Goal: Information Seeking & Learning: Learn about a topic

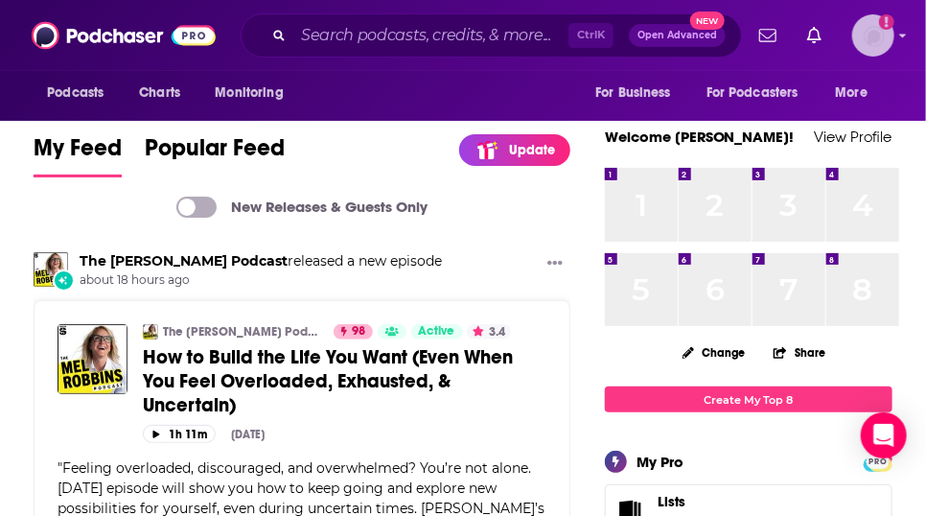
click at [904, 33] on icon "Show profile menu" at bounding box center [903, 36] width 8 height 12
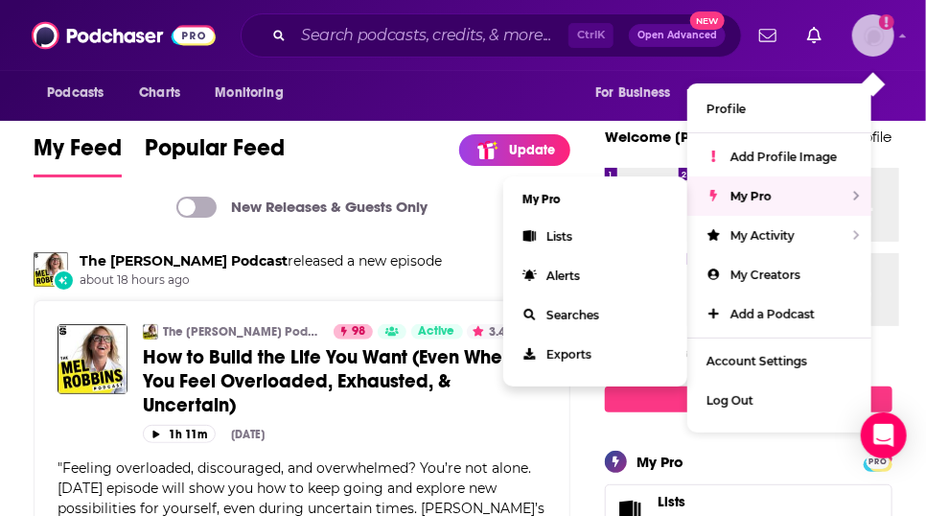
click at [529, 256] on link "Lists" at bounding box center [595, 236] width 184 height 39
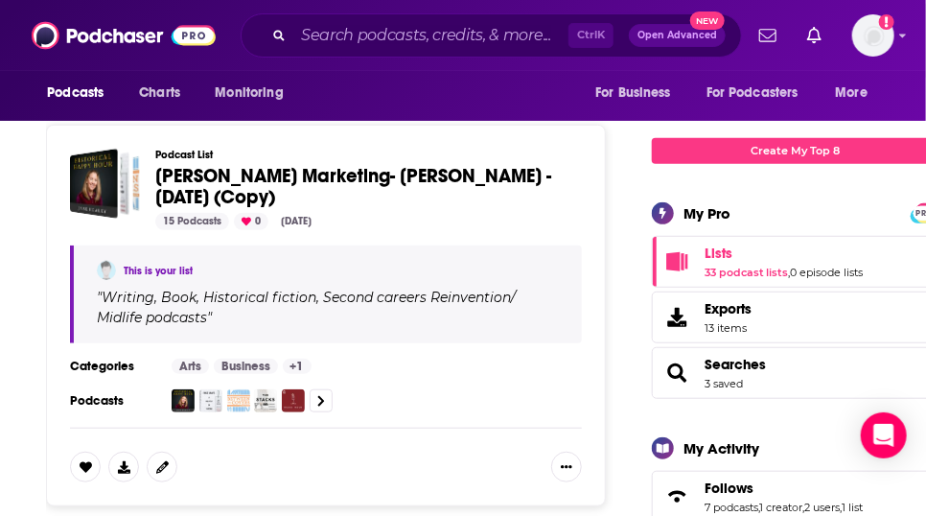
scroll to position [281, 0]
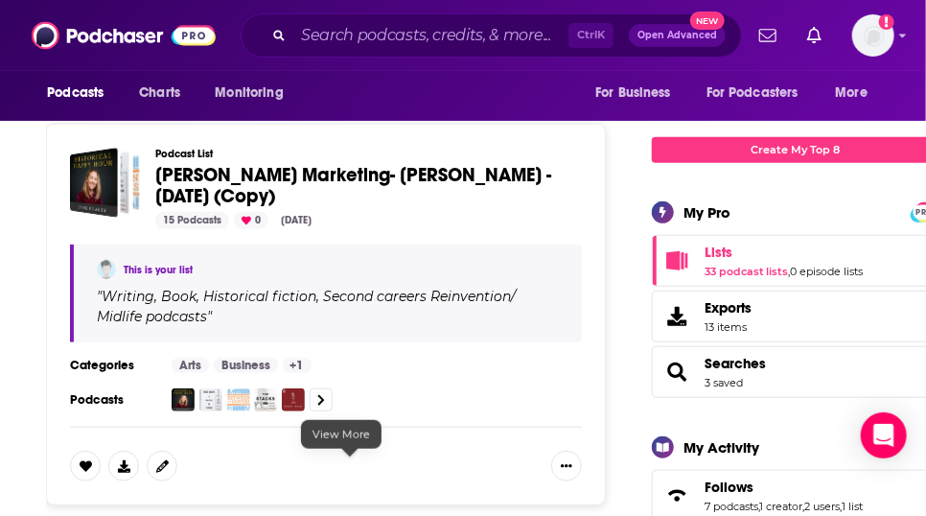
click at [325, 407] on icon at bounding box center [321, 400] width 8 height 12
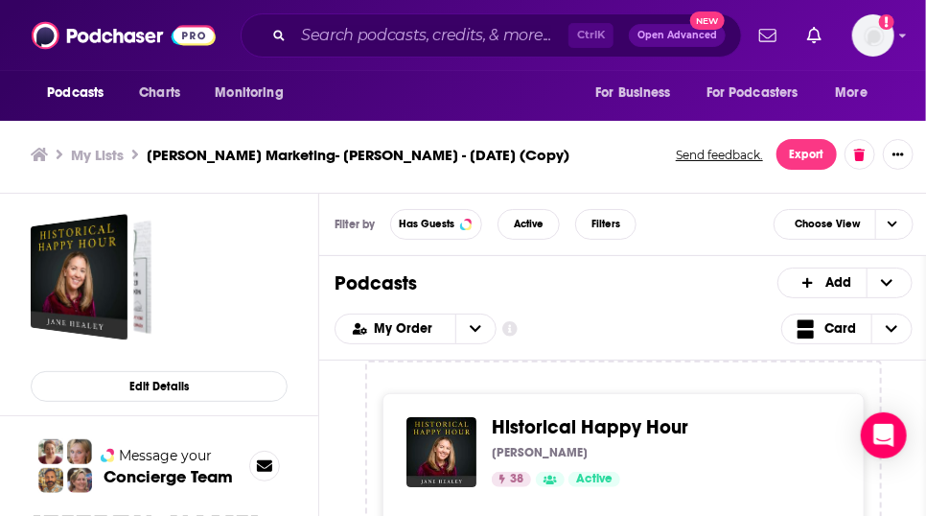
scroll to position [6, 0]
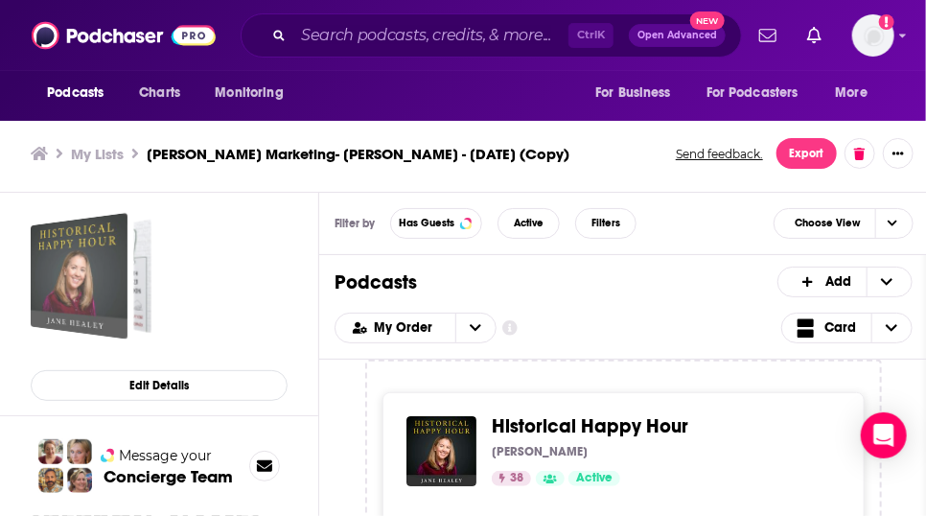
click at [169, 293] on div "Caitlin Hamilton Marketing- Ginny Kubitz Moyer - August 15, 2025 (Copy)" at bounding box center [135, 276] width 75 height 102
click at [144, 304] on div "Caitlin Hamilton Marketing- Ginny Kubitz Moyer - August 15, 2025 (Copy)" at bounding box center [109, 276] width 84 height 114
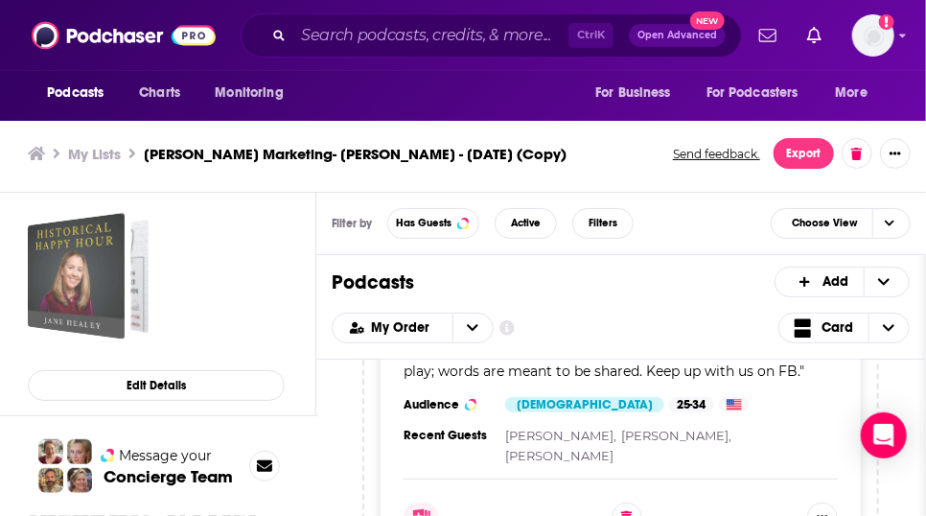
scroll to position [4090, 0]
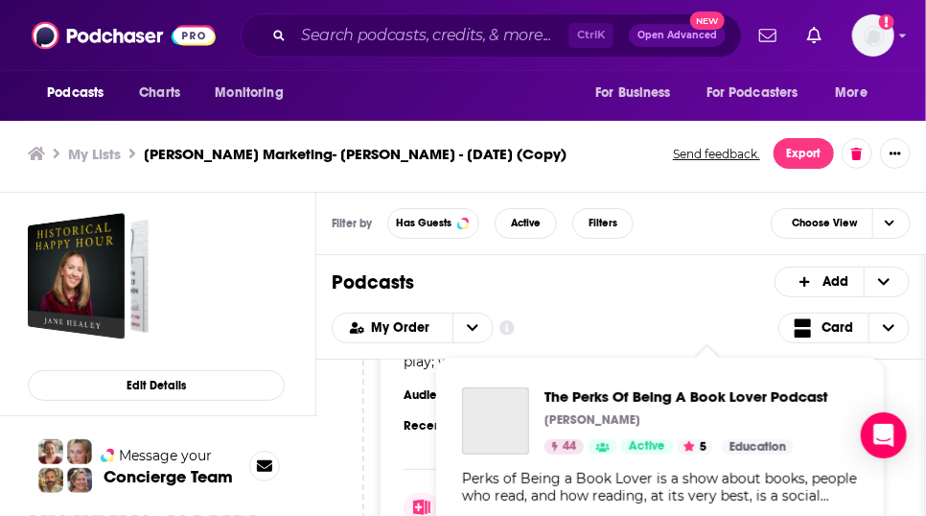
click at [607, 450] on link "Show Podcast Details" at bounding box center [603, 446] width 29 height 15
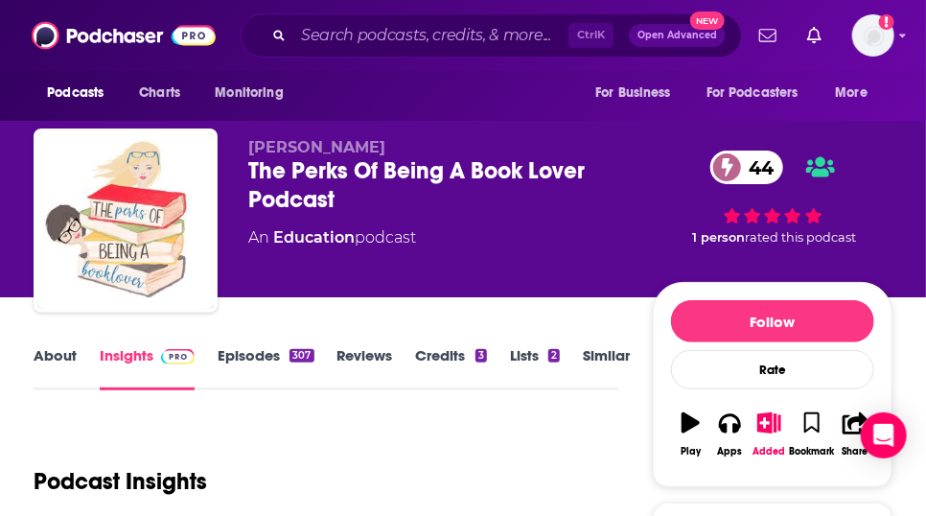
click at [65, 386] on link "About" at bounding box center [55, 368] width 43 height 44
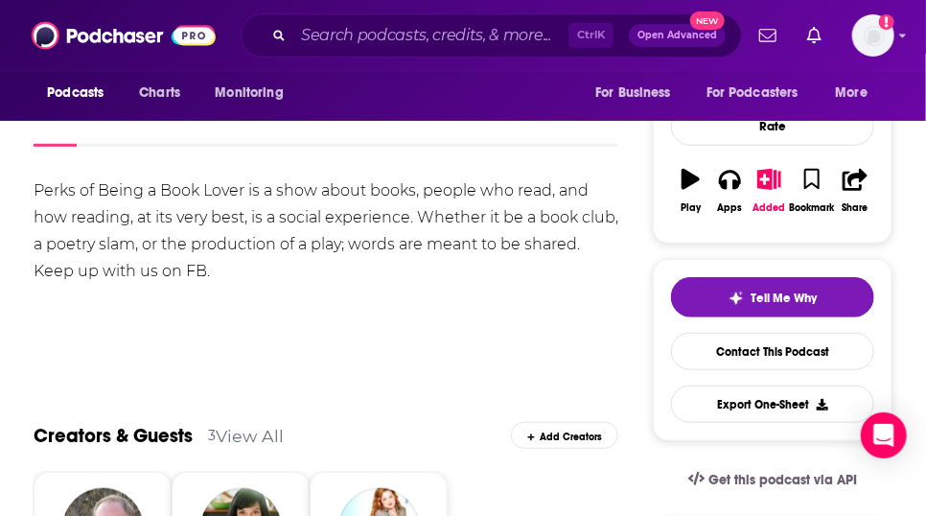
scroll to position [248, 0]
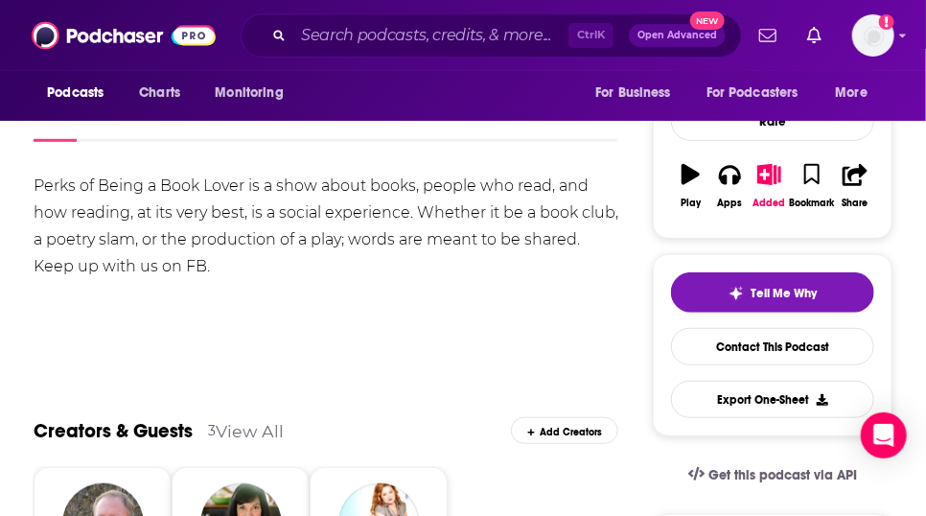
click at [274, 136] on link "Episodes 307" at bounding box center [266, 120] width 96 height 44
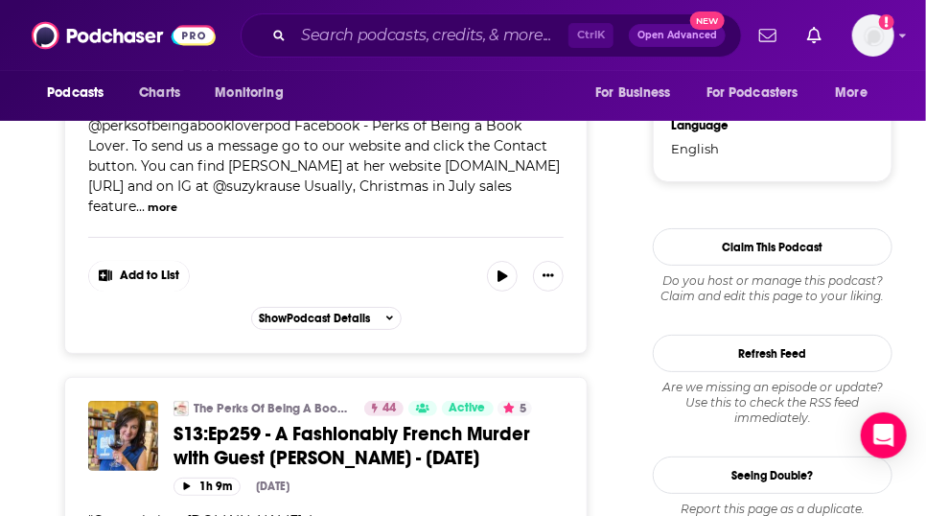
scroll to position [2706, 0]
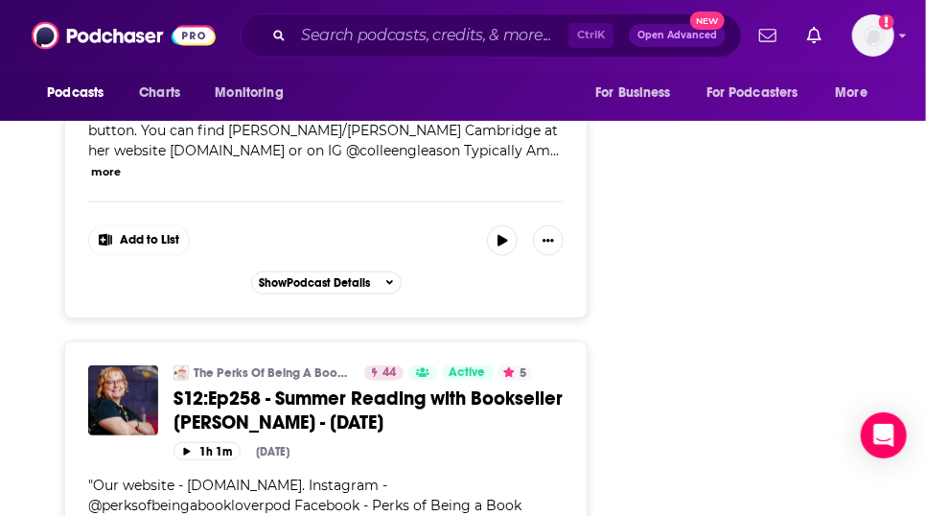
click at [121, 180] on button "more" at bounding box center [106, 172] width 30 height 16
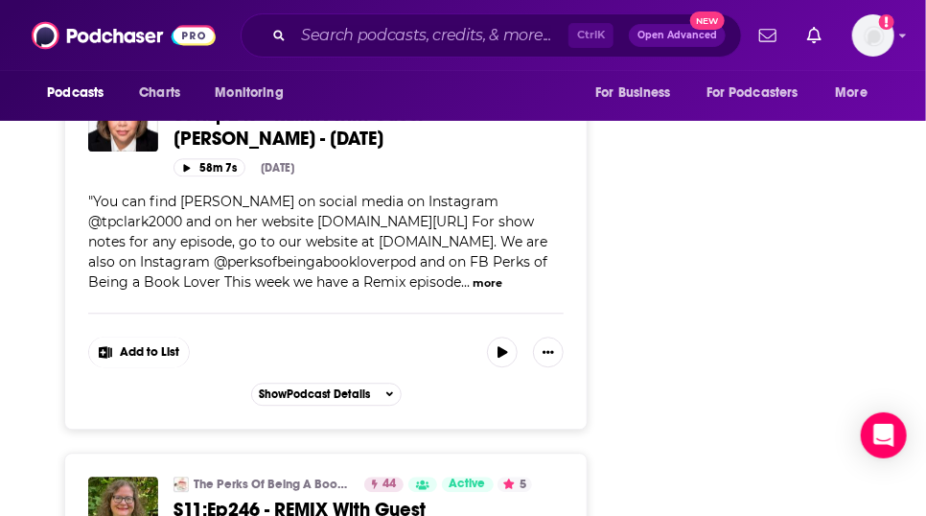
scroll to position [7906, 0]
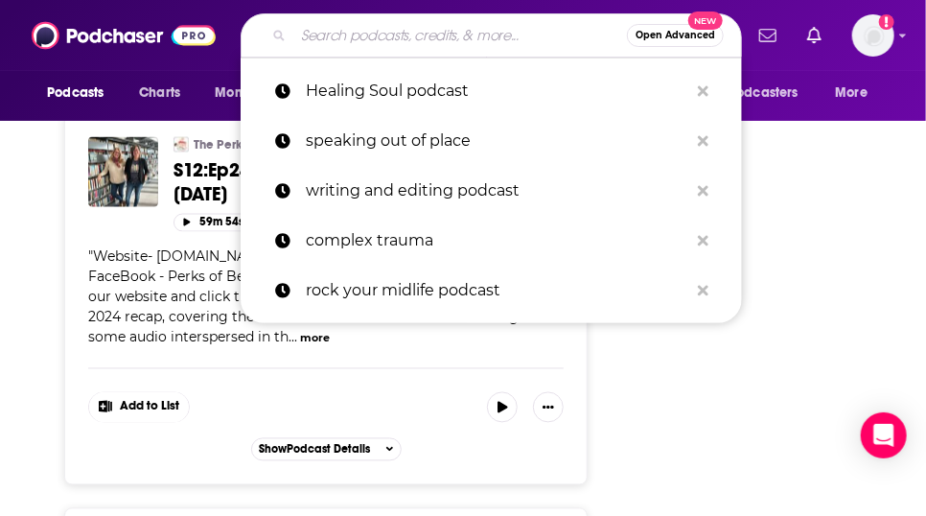
click at [326, 33] on input "Search podcasts, credits, & more..." at bounding box center [460, 35] width 334 height 31
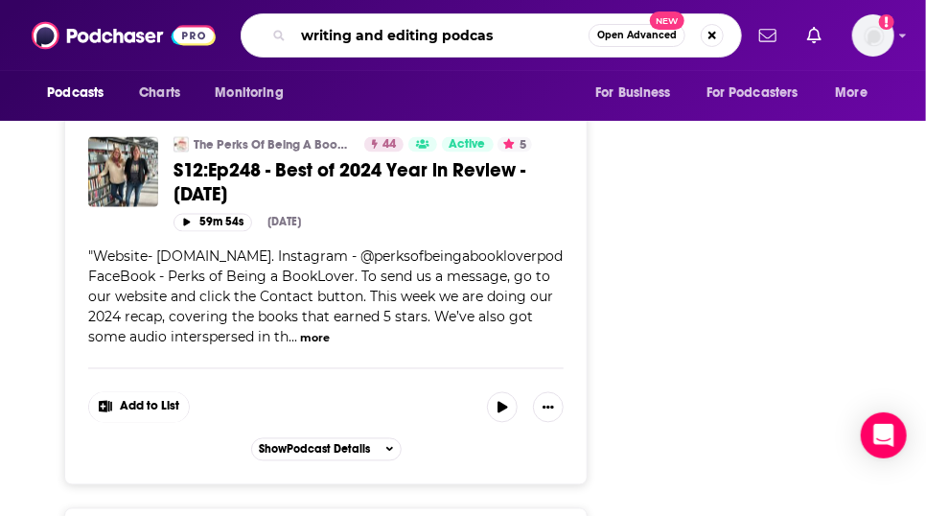
type input "writing and editing podcast"
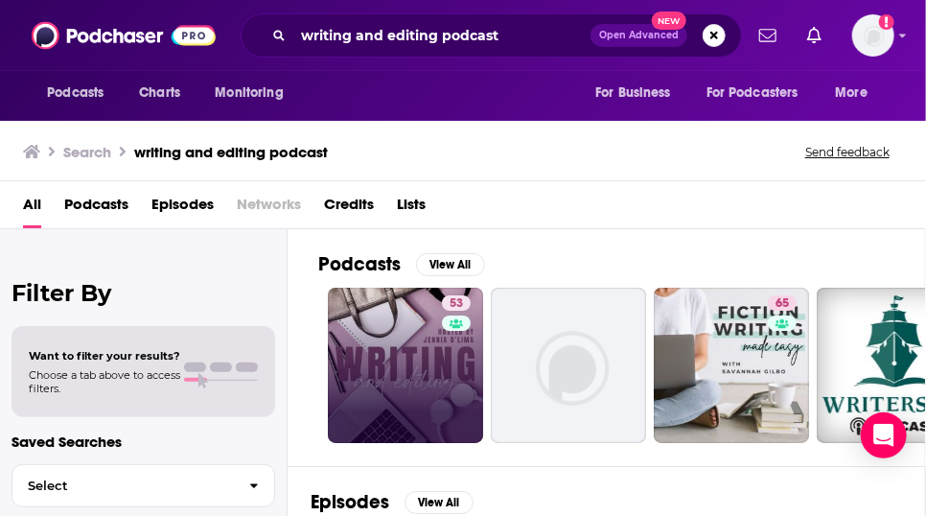
click at [432, 392] on link "53" at bounding box center [405, 365] width 155 height 155
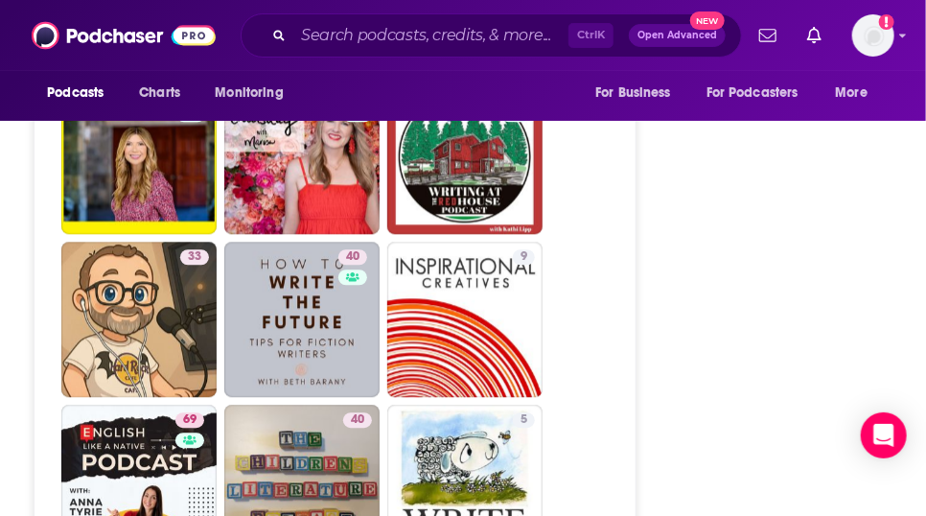
scroll to position [3817, 0]
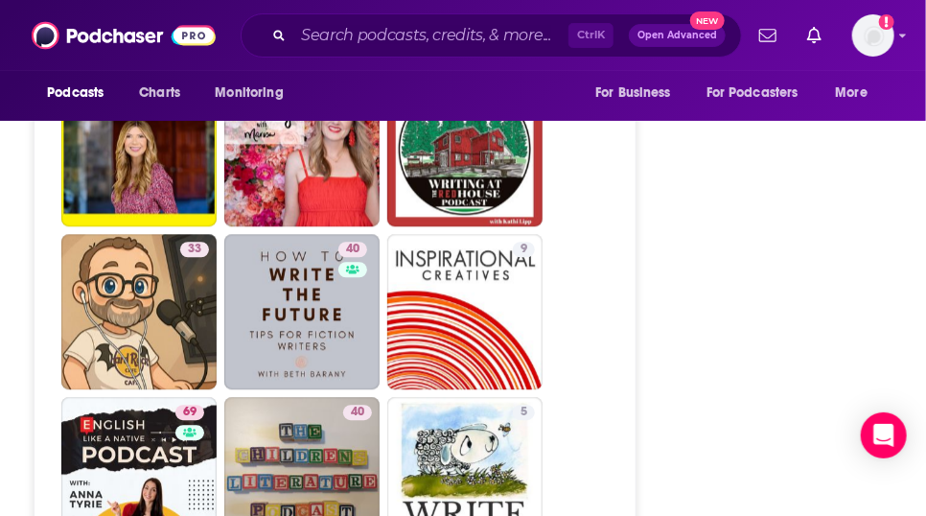
type input "[URL][DOMAIN_NAME]"
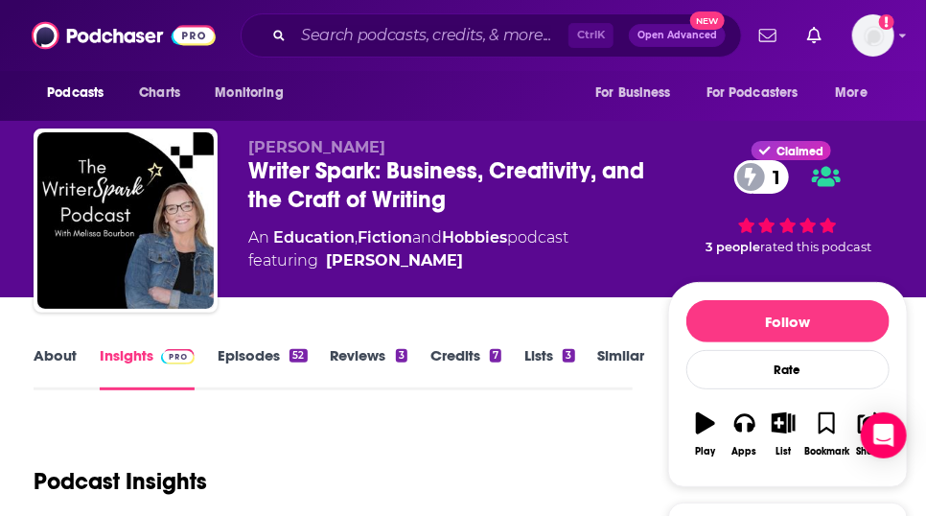
click at [70, 380] on link "About" at bounding box center [55, 368] width 43 height 44
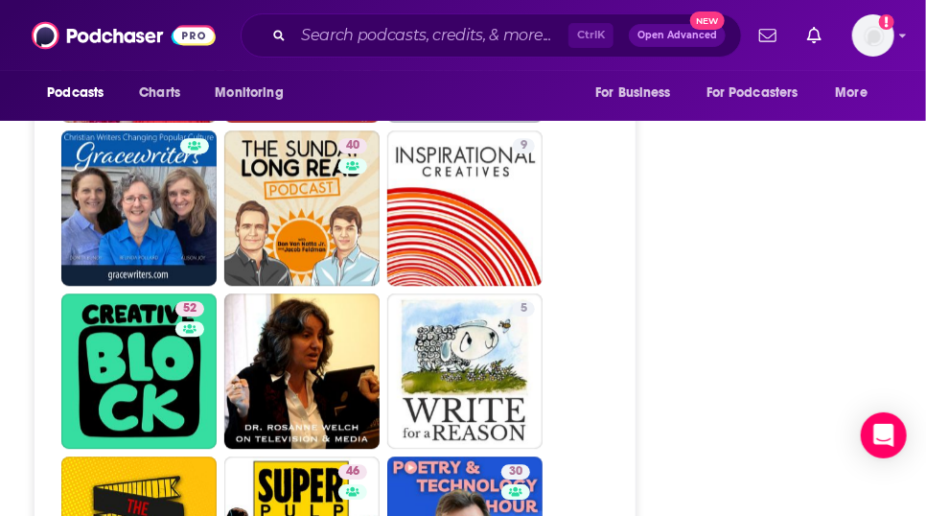
scroll to position [3870, 0]
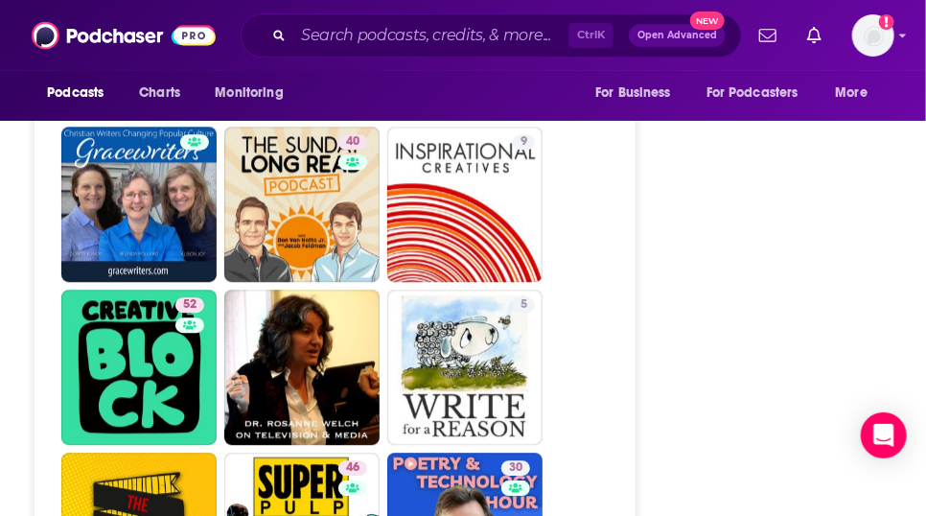
click at [292, 119] on link "42 The Writing at the [GEOGRAPHIC_DATA] Podcast" at bounding box center [301, 41] width 155 height 155
type input "[URL][DOMAIN_NAME]"
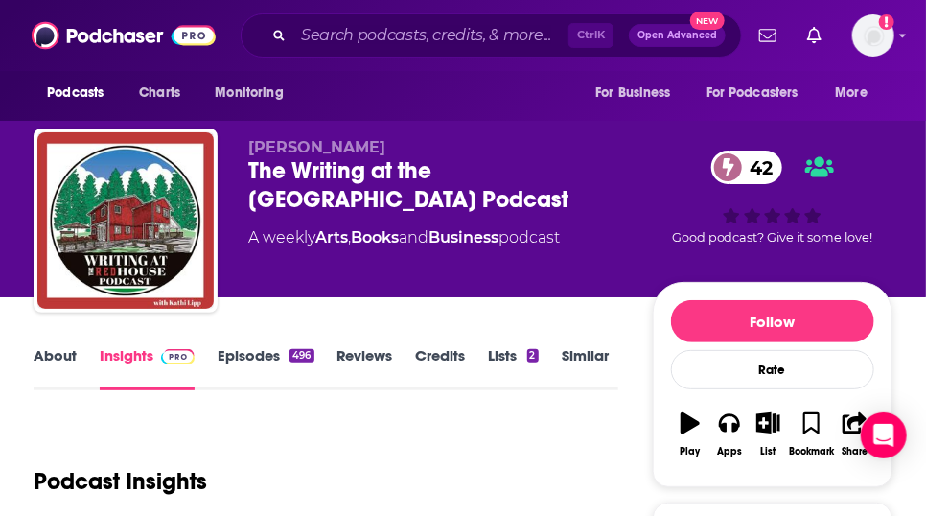
click at [63, 385] on link "About" at bounding box center [55, 368] width 43 height 44
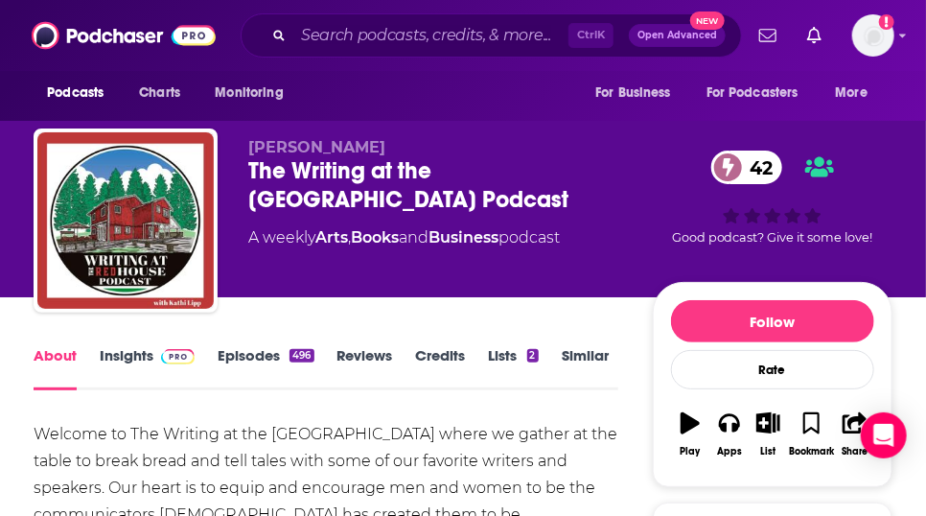
click at [295, 390] on link "Episodes 496" at bounding box center [266, 368] width 96 height 44
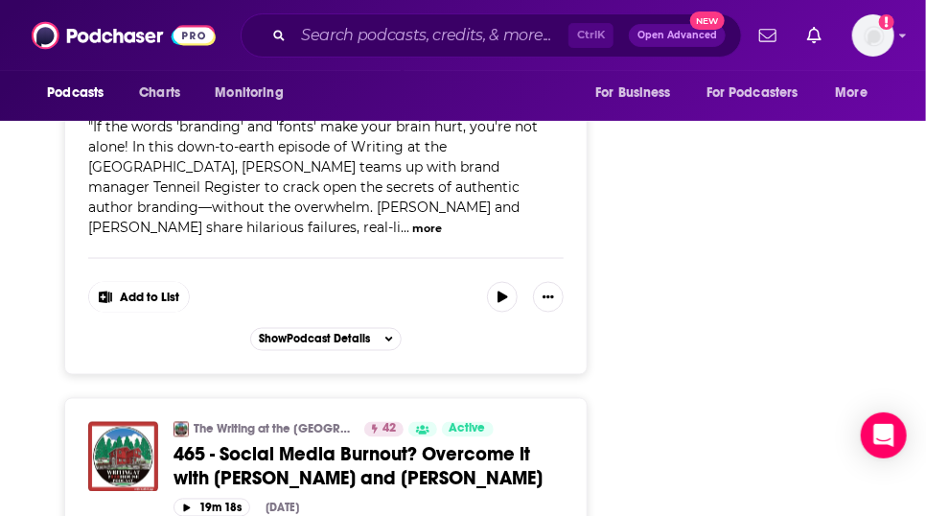
scroll to position [3608, 0]
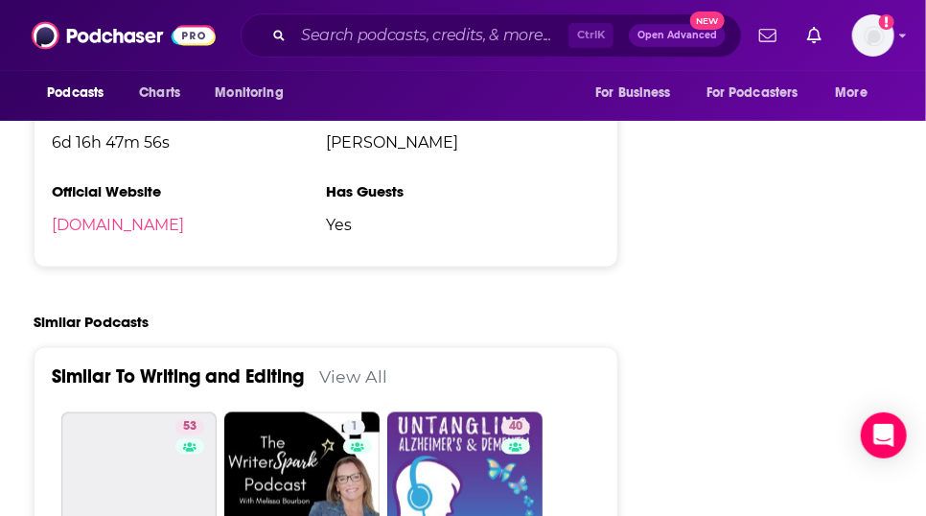
scroll to position [3608, 0]
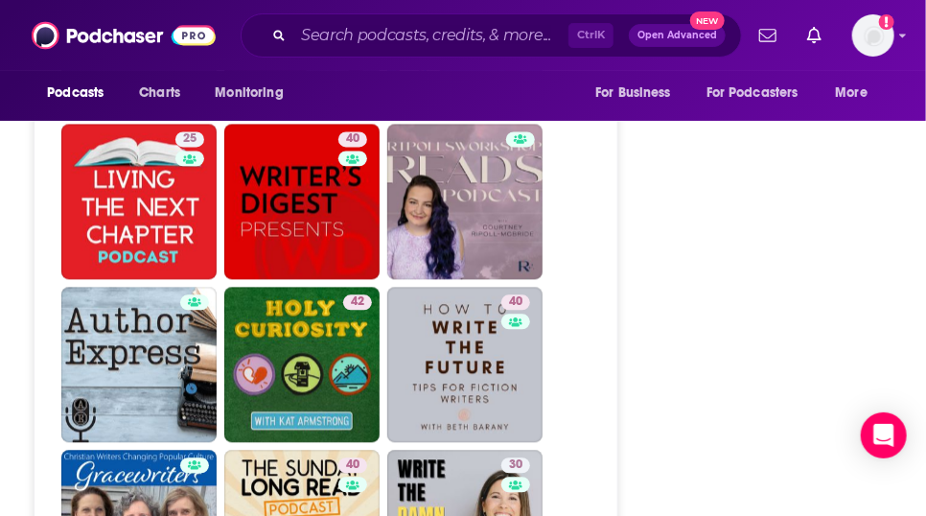
click at [123, 116] on link "53 London Writers' Salon" at bounding box center [138, 38] width 155 height 155
type input "[URL][DOMAIN_NAME]"
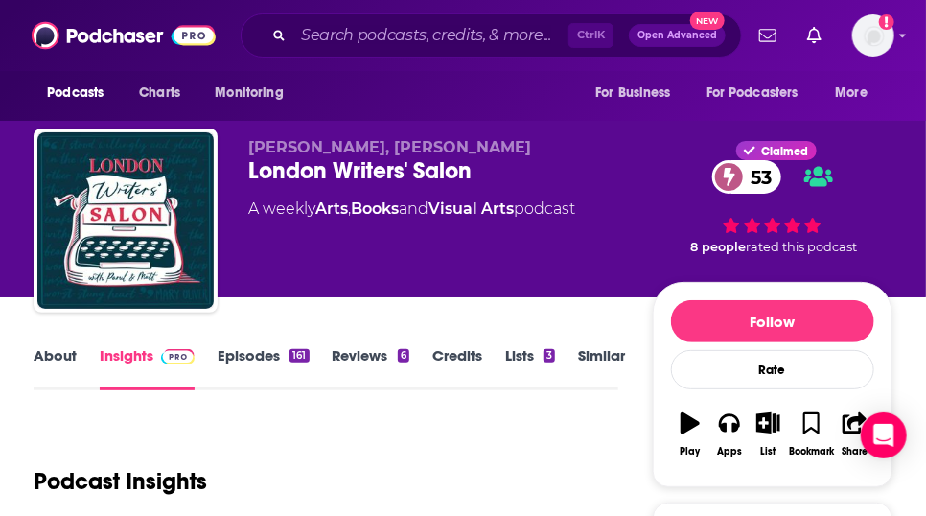
click at [69, 385] on link "About" at bounding box center [55, 368] width 43 height 44
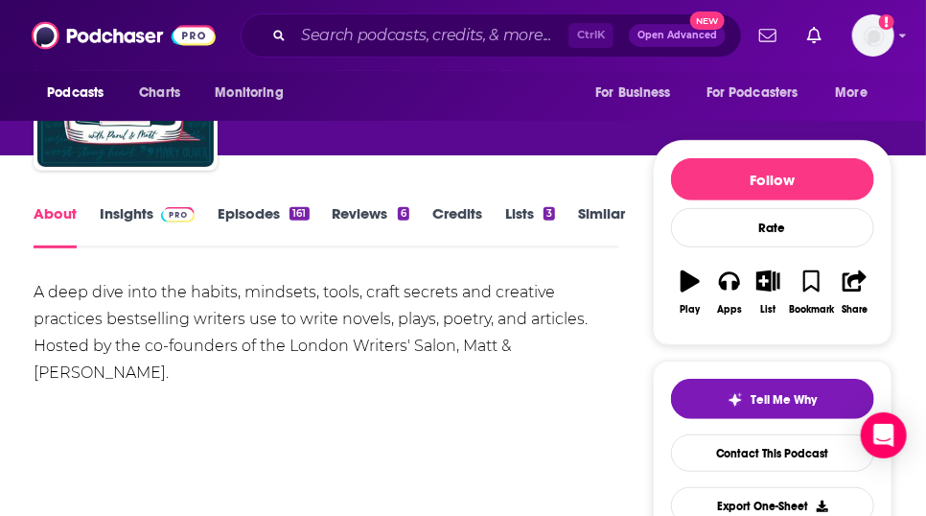
scroll to position [151, 0]
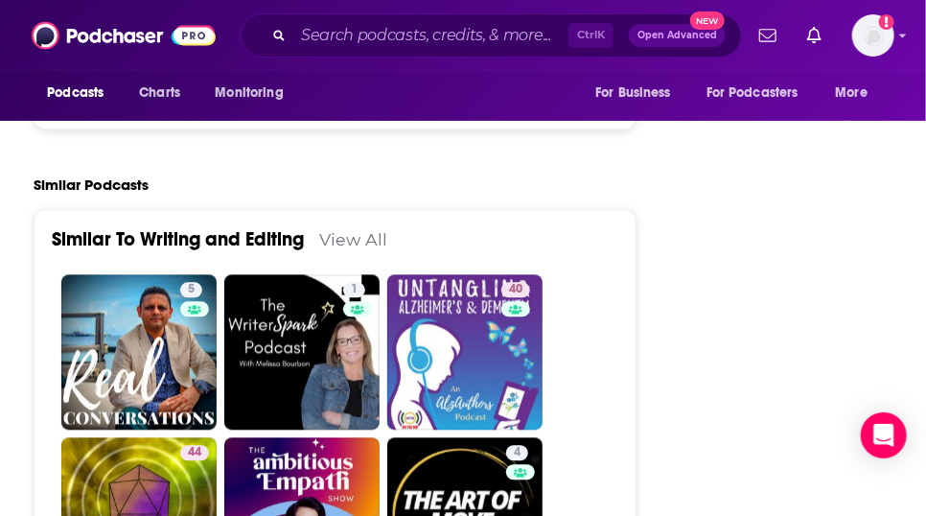
scroll to position [4059, 0]
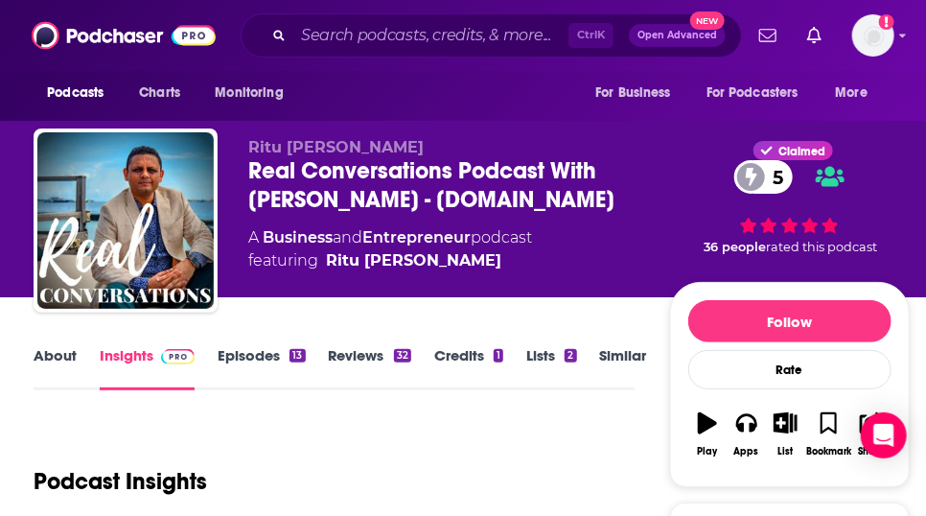
type input "[URL][DOMAIN_NAME]"
